Goal: Navigation & Orientation: Find specific page/section

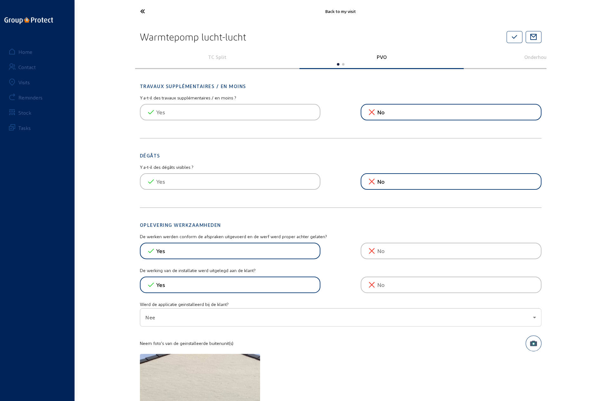
click at [144, 10] on icon at bounding box center [166, 11] width 58 height 11
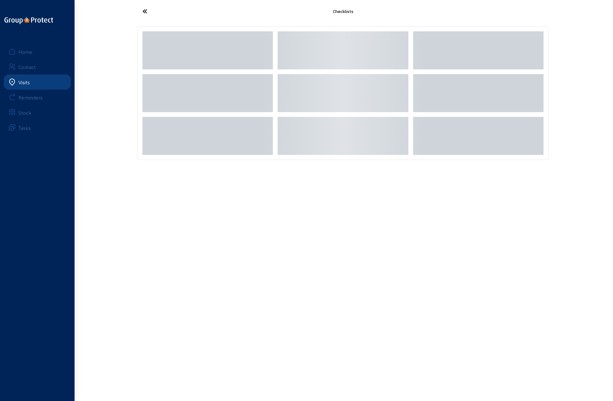
click at [145, 11] on icon at bounding box center [168, 11] width 58 height 11
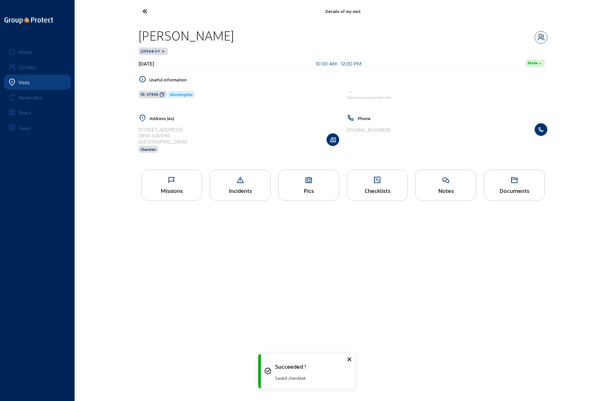
click at [145, 11] on icon at bounding box center [168, 11] width 58 height 11
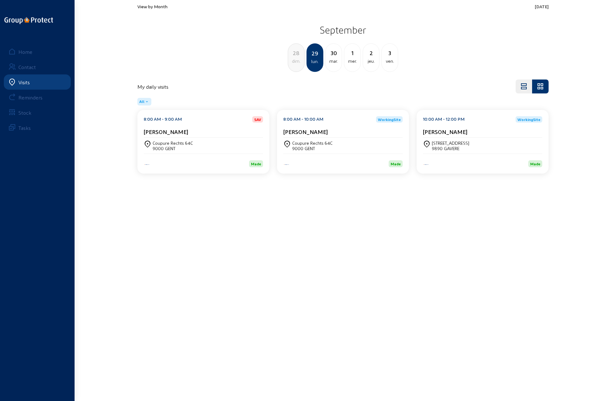
click at [391, 59] on div "ven." at bounding box center [389, 61] width 16 height 8
click at [161, 145] on div "Diependaal 31" at bounding box center [175, 142] width 45 height 5
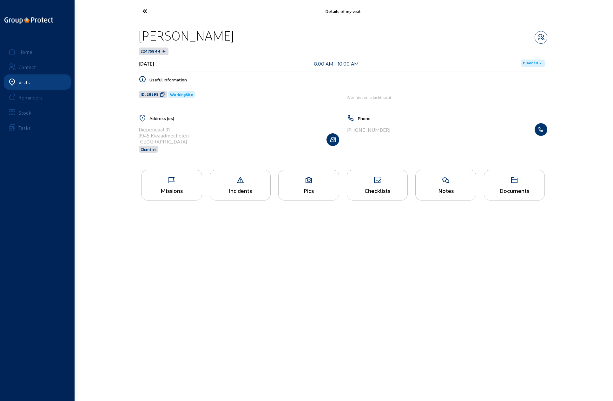
click at [171, 174] on div "Missions" at bounding box center [171, 185] width 61 height 31
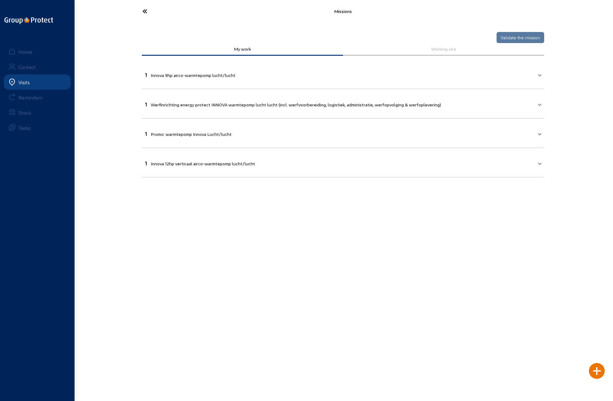
click at [147, 11] on icon at bounding box center [168, 11] width 58 height 11
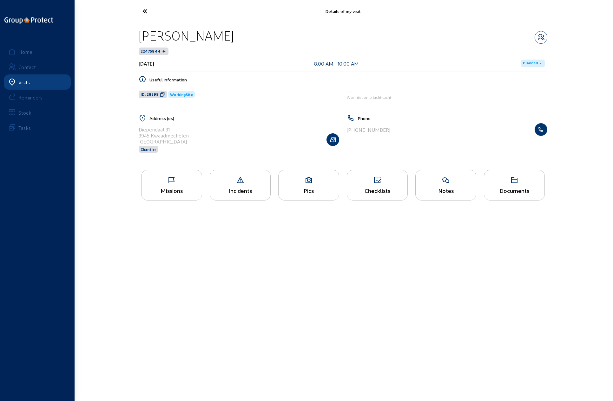
click at [309, 187] on div "Pics" at bounding box center [308, 190] width 60 height 7
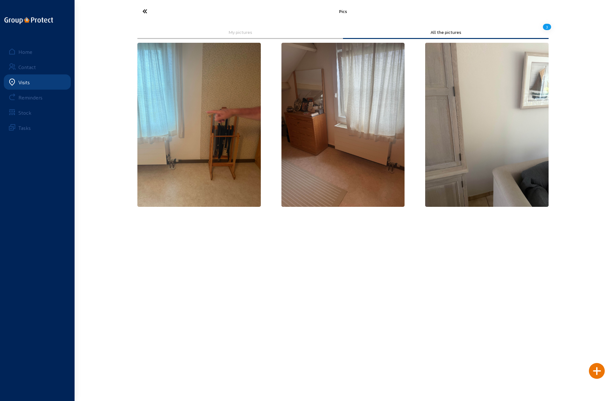
click at [144, 12] on icon at bounding box center [168, 11] width 58 height 11
